Goal: Find specific page/section: Find specific page/section

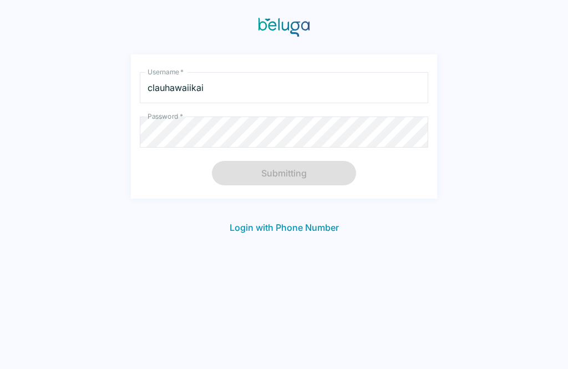
scroll to position [18, 0]
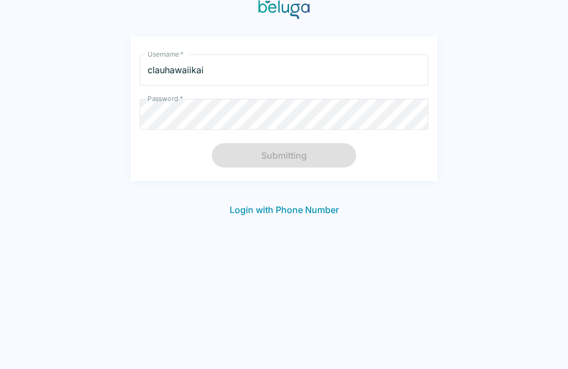
click at [306, 71] on input "clauhawaiikai" at bounding box center [284, 69] width 288 height 31
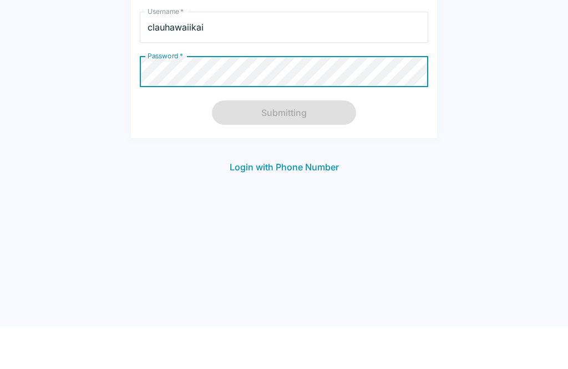
click at [398, 121] on div "Username   * clauhawaiikai Username * Password   * Password * Submitting" at bounding box center [284, 109] width 306 height 144
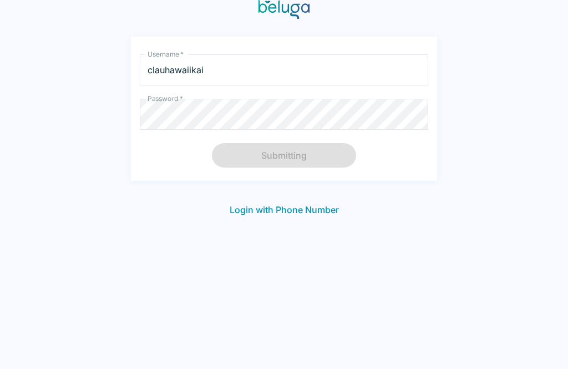
click at [333, 164] on div "Submitting" at bounding box center [284, 155] width 144 height 24
click at [407, 331] on div "Username   * clauhawaiikai Username * Password   * Password * Submitting Login …" at bounding box center [284, 184] width 568 height 369
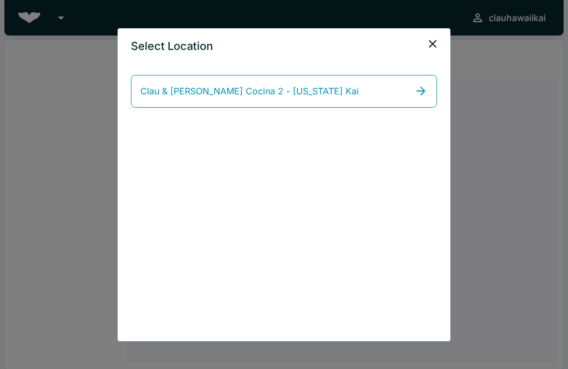
click at [95, 223] on div "Select Location Clau & [PERSON_NAME] Cocina 2 - [US_STATE] Kai" at bounding box center [284, 184] width 568 height 369
click at [429, 47] on icon "close" at bounding box center [432, 43] width 13 height 13
click at [436, 45] on icon "close" at bounding box center [432, 43] width 13 height 13
click at [410, 102] on link "Clau & [PERSON_NAME] Cocina 2 - [US_STATE] Kai" at bounding box center [284, 91] width 306 height 33
